Goal: Transaction & Acquisition: Download file/media

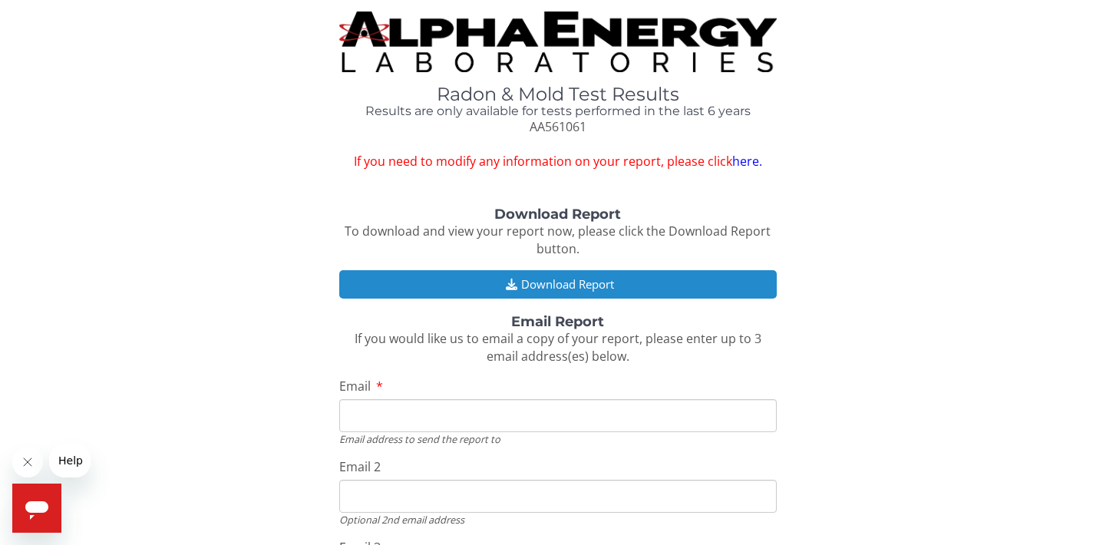
click at [428, 282] on button "Download Report" at bounding box center [558, 284] width 438 height 28
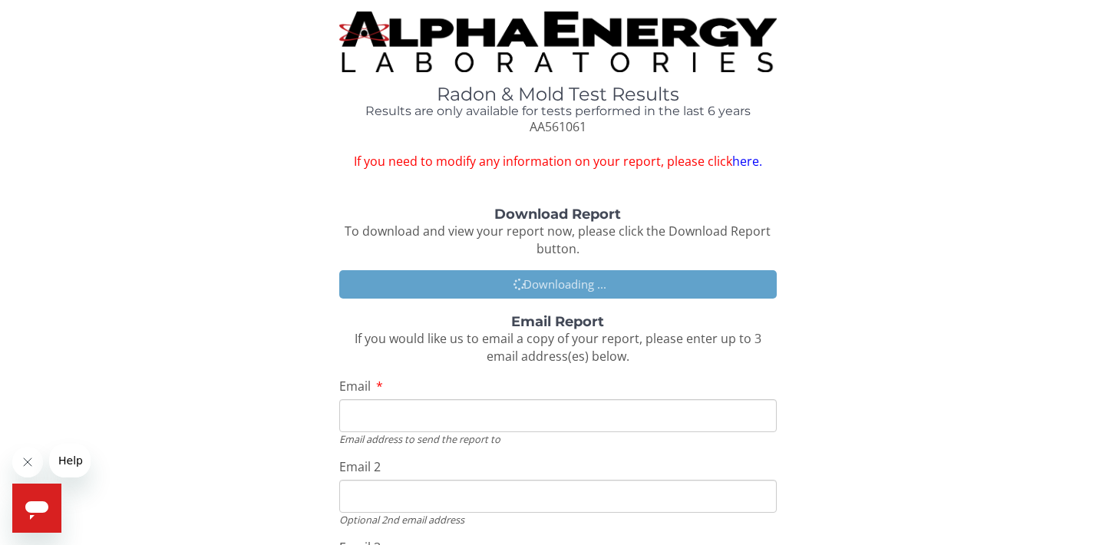
click at [387, 408] on input "Email" at bounding box center [558, 415] width 438 height 33
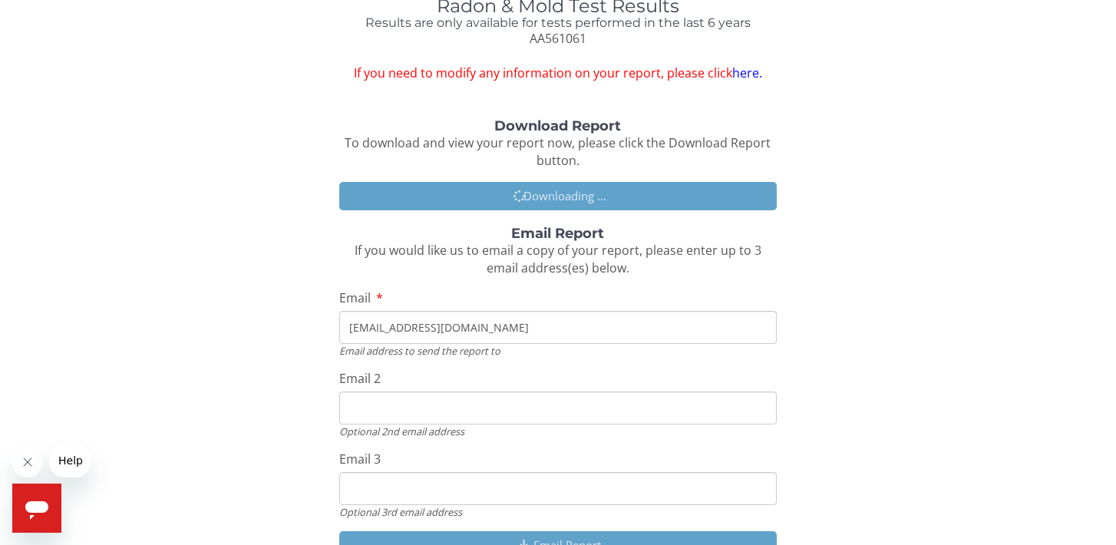
scroll to position [101, 0]
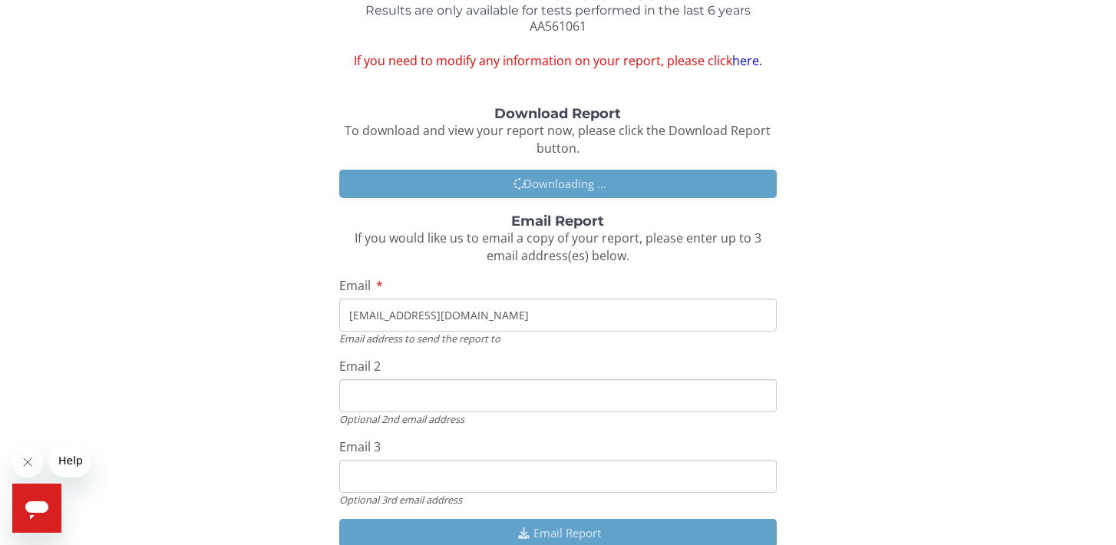
type input "[EMAIL_ADDRESS][DOMAIN_NAME]"
click at [372, 391] on input "Email 2" at bounding box center [558, 395] width 438 height 33
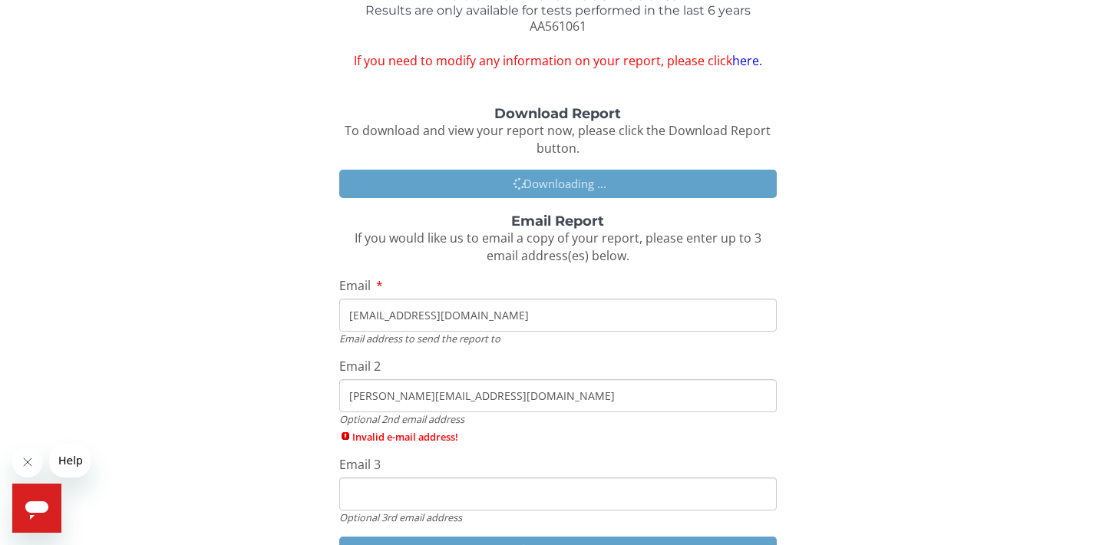
type input "[PERSON_NAME][EMAIL_ADDRESS][DOMAIN_NAME]"
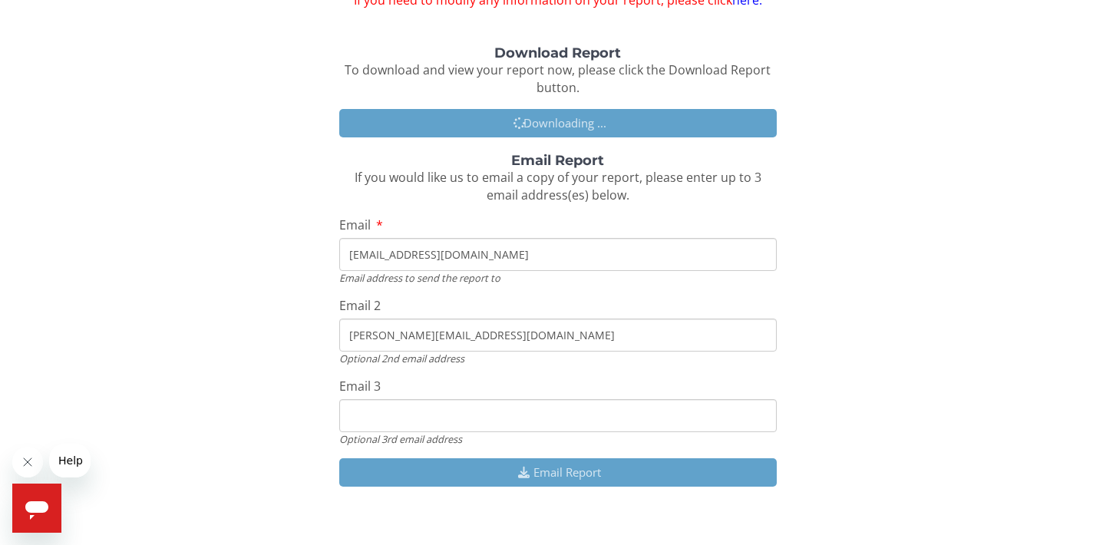
scroll to position [163, 0]
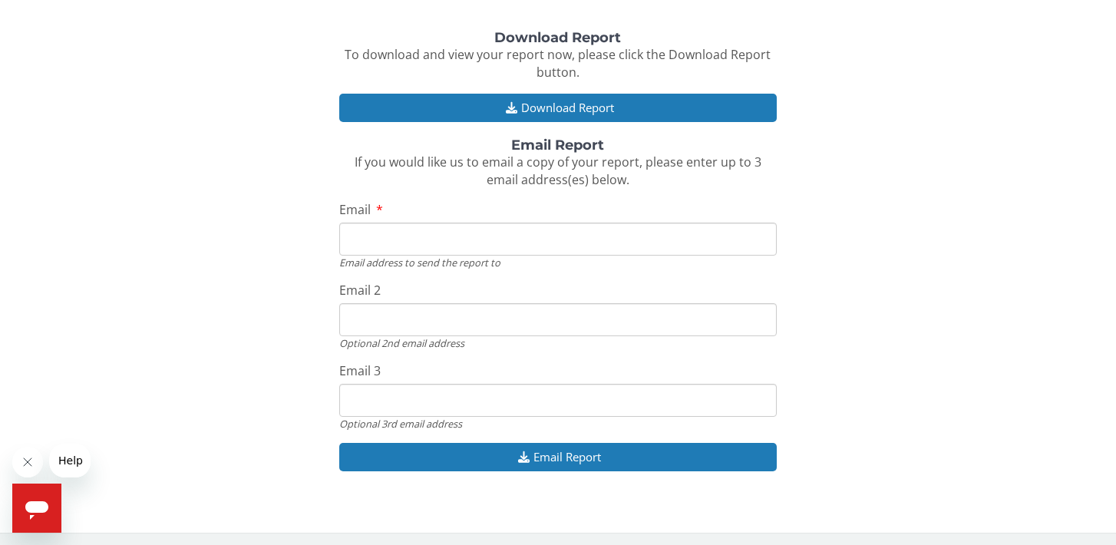
scroll to position [180, 0]
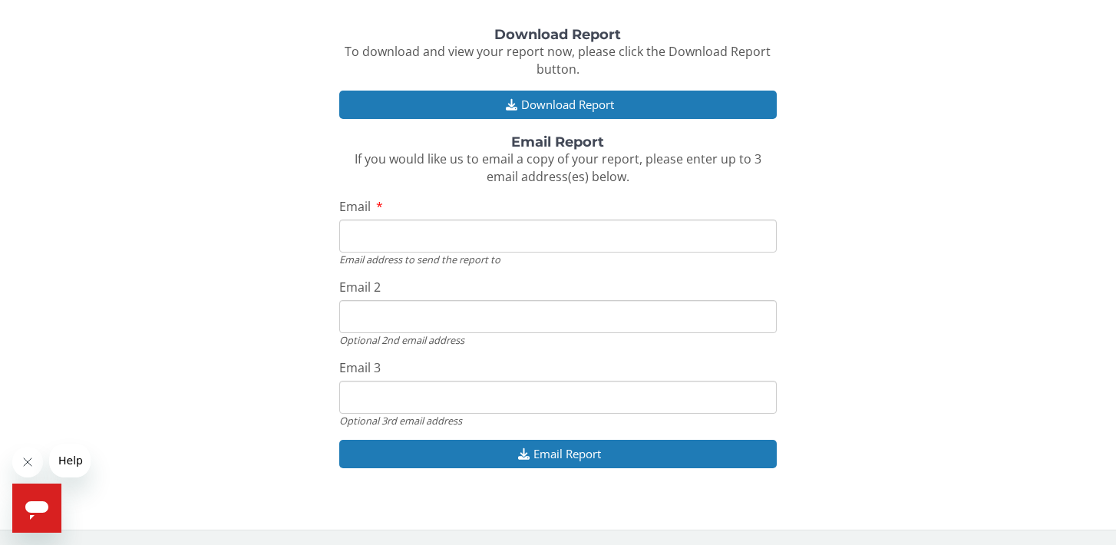
click at [376, 235] on input "Email" at bounding box center [558, 236] width 438 height 33
type input "[EMAIL_ADDRESS][DOMAIN_NAME]"
click at [374, 306] on input "Email 2" at bounding box center [558, 316] width 438 height 33
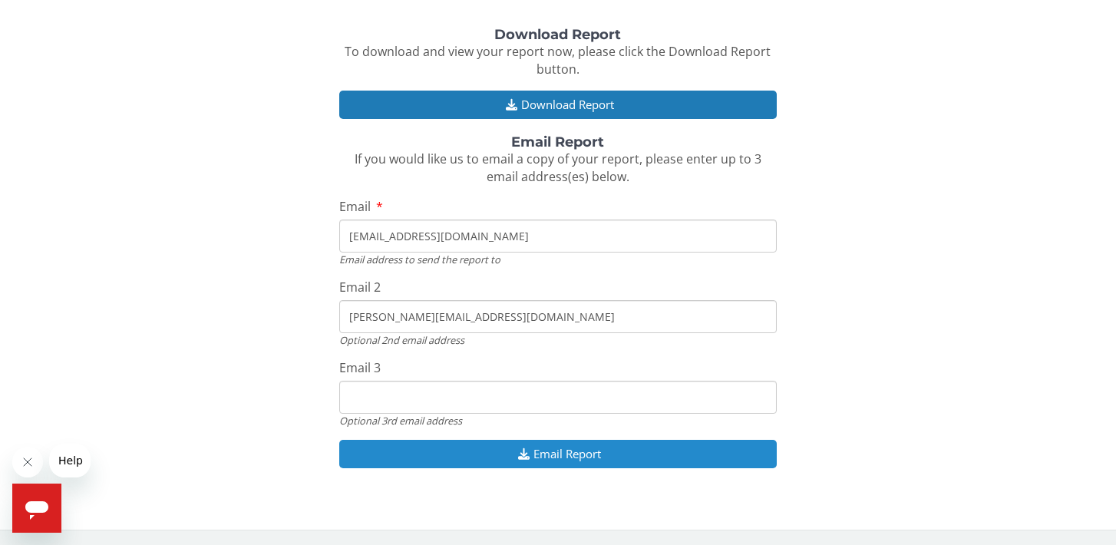
type input "[PERSON_NAME][EMAIL_ADDRESS][DOMAIN_NAME]"
click at [420, 455] on button "Email Report" at bounding box center [558, 454] width 438 height 28
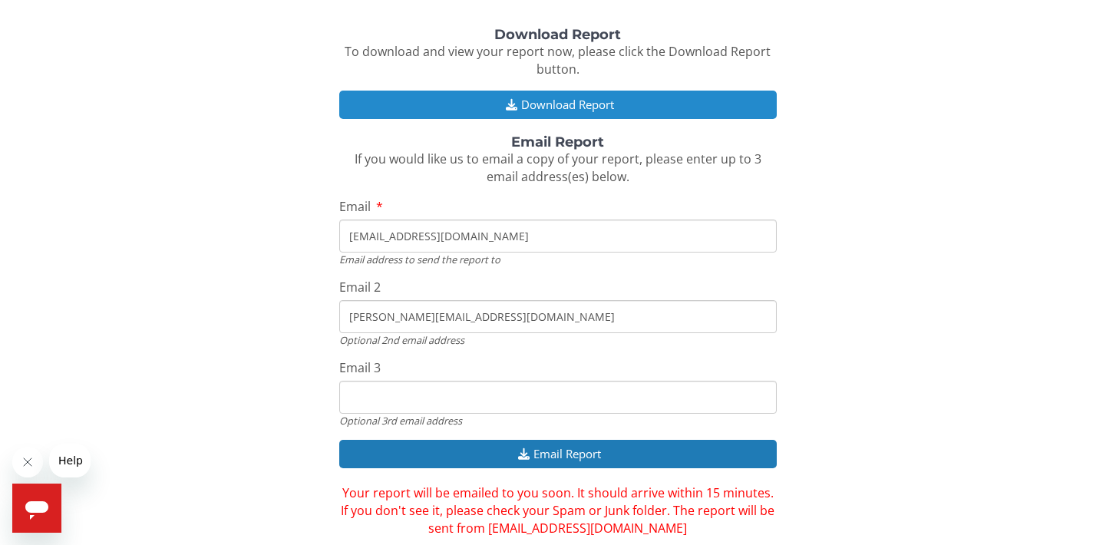
click at [433, 101] on button "Download Report" at bounding box center [558, 105] width 438 height 28
